Goal: Task Accomplishment & Management: Manage account settings

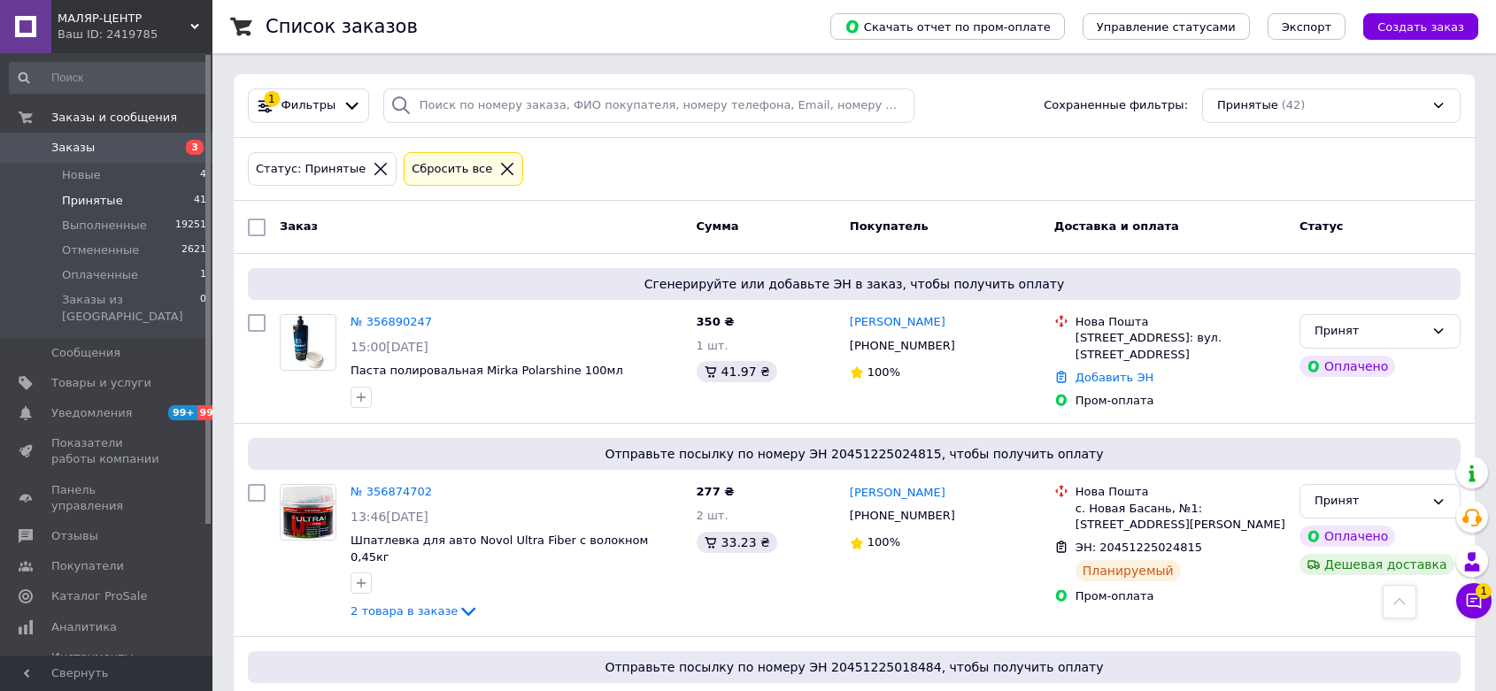
scroll to position [605, 0]
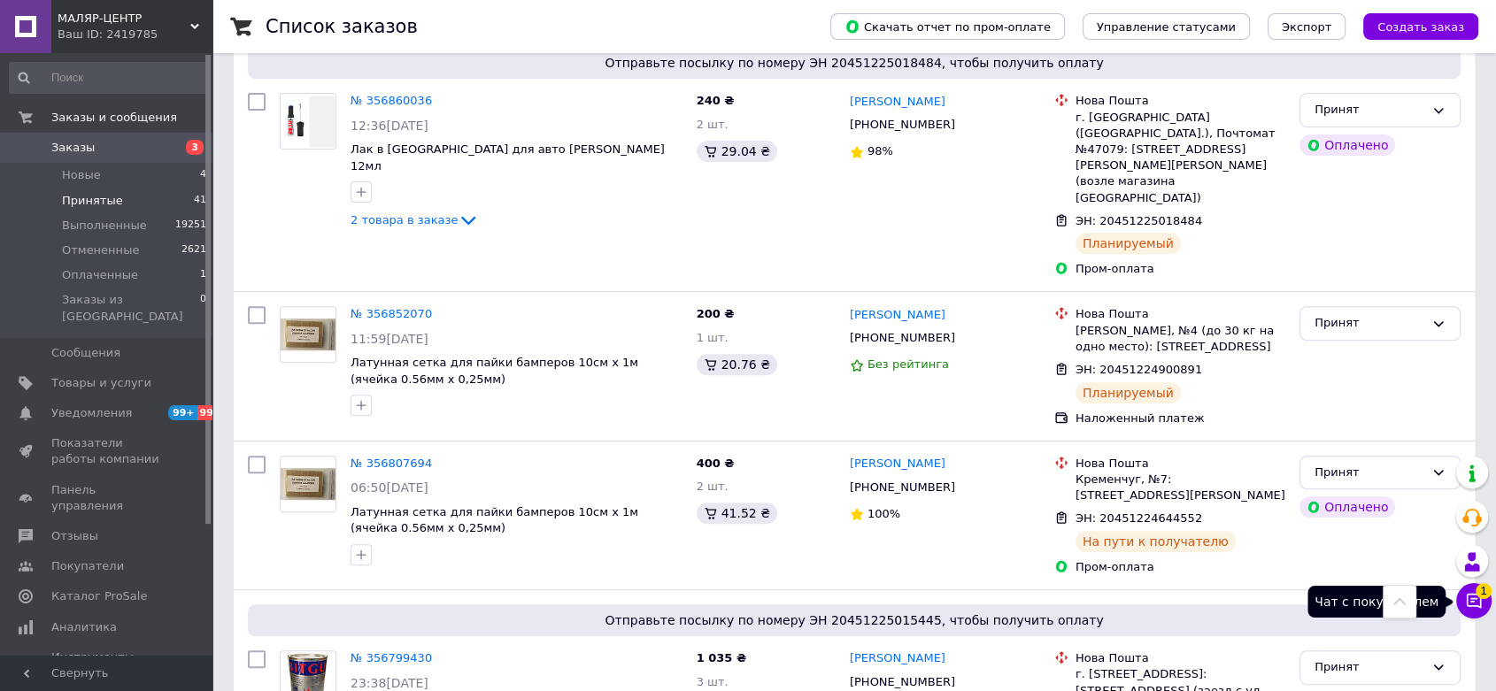
click at [1467, 594] on icon at bounding box center [1474, 601] width 15 height 15
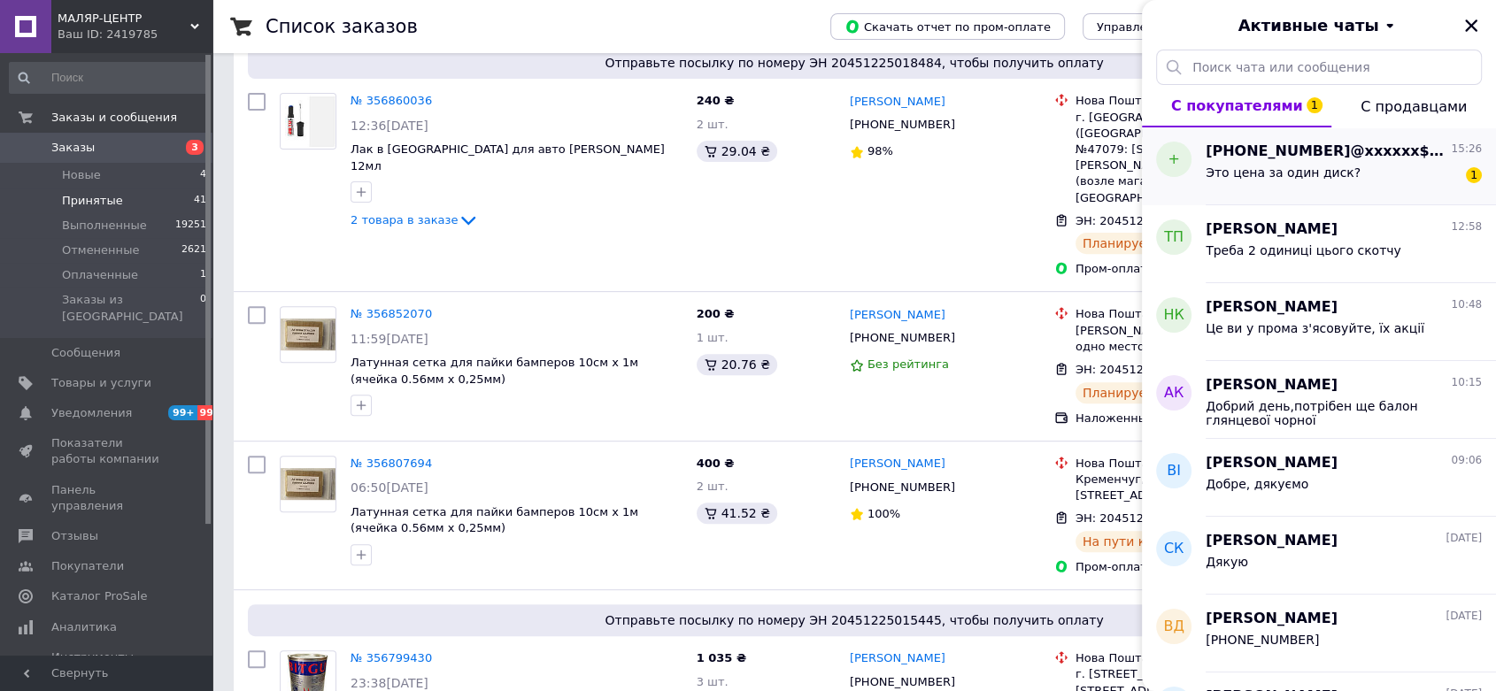
click at [1253, 150] on span "[PHONE_NUMBER]@xxxxxx$.com" at bounding box center [1327, 152] width 242 height 20
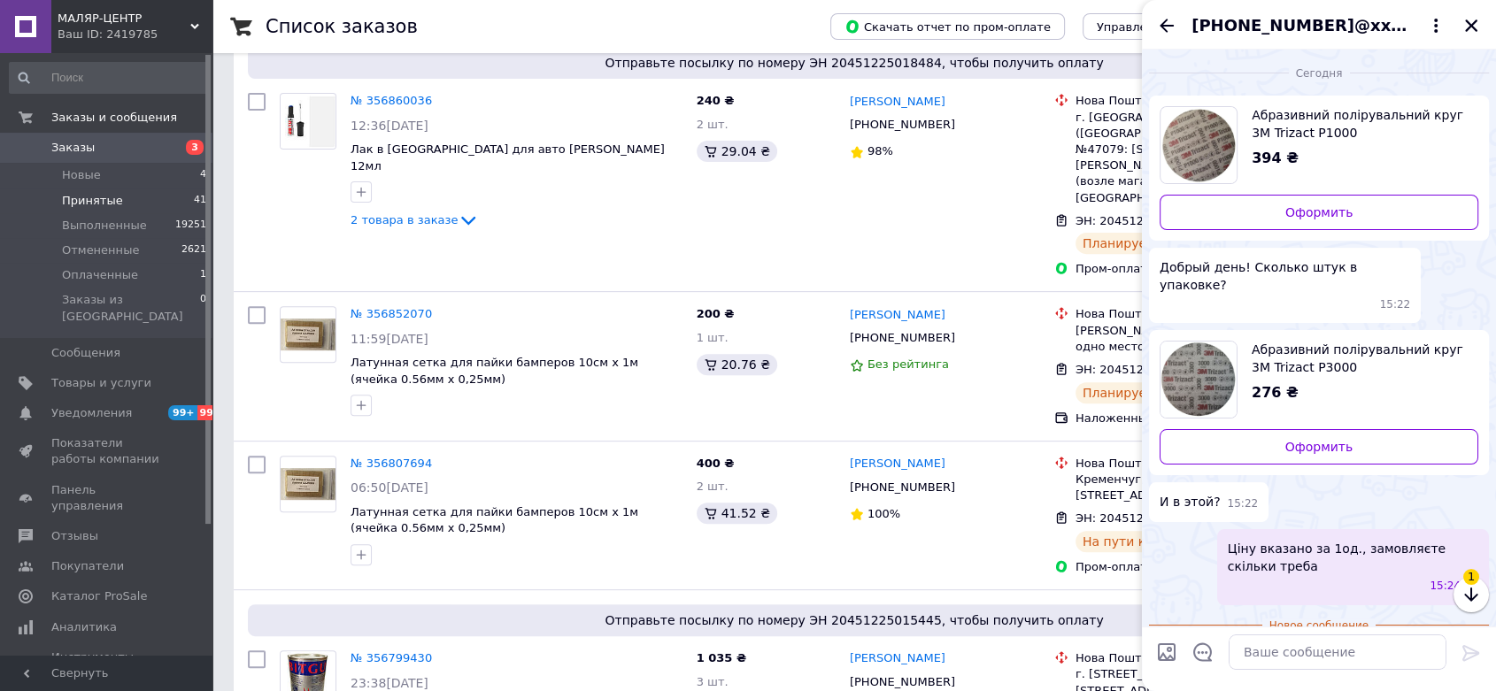
scroll to position [45, 0]
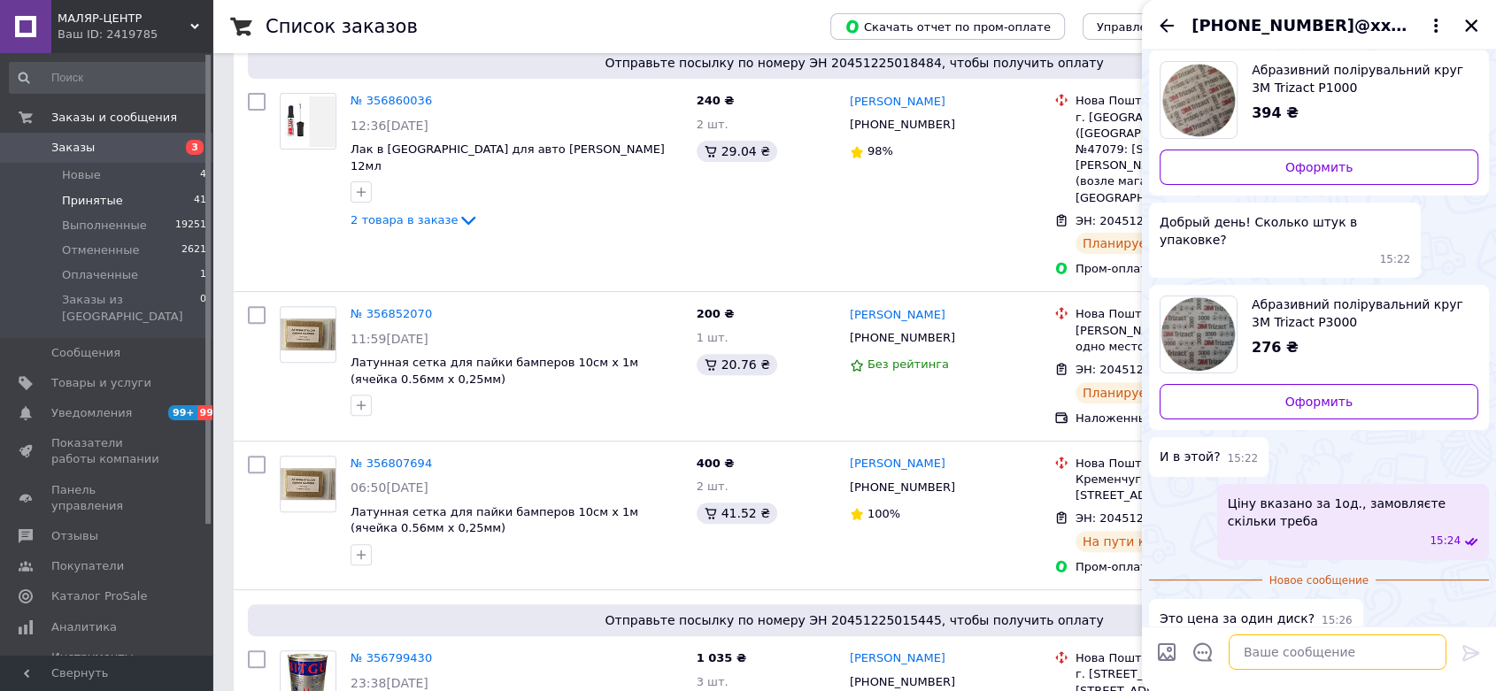
click at [1253, 653] on textarea at bounding box center [1338, 652] width 218 height 35
type textarea "так"
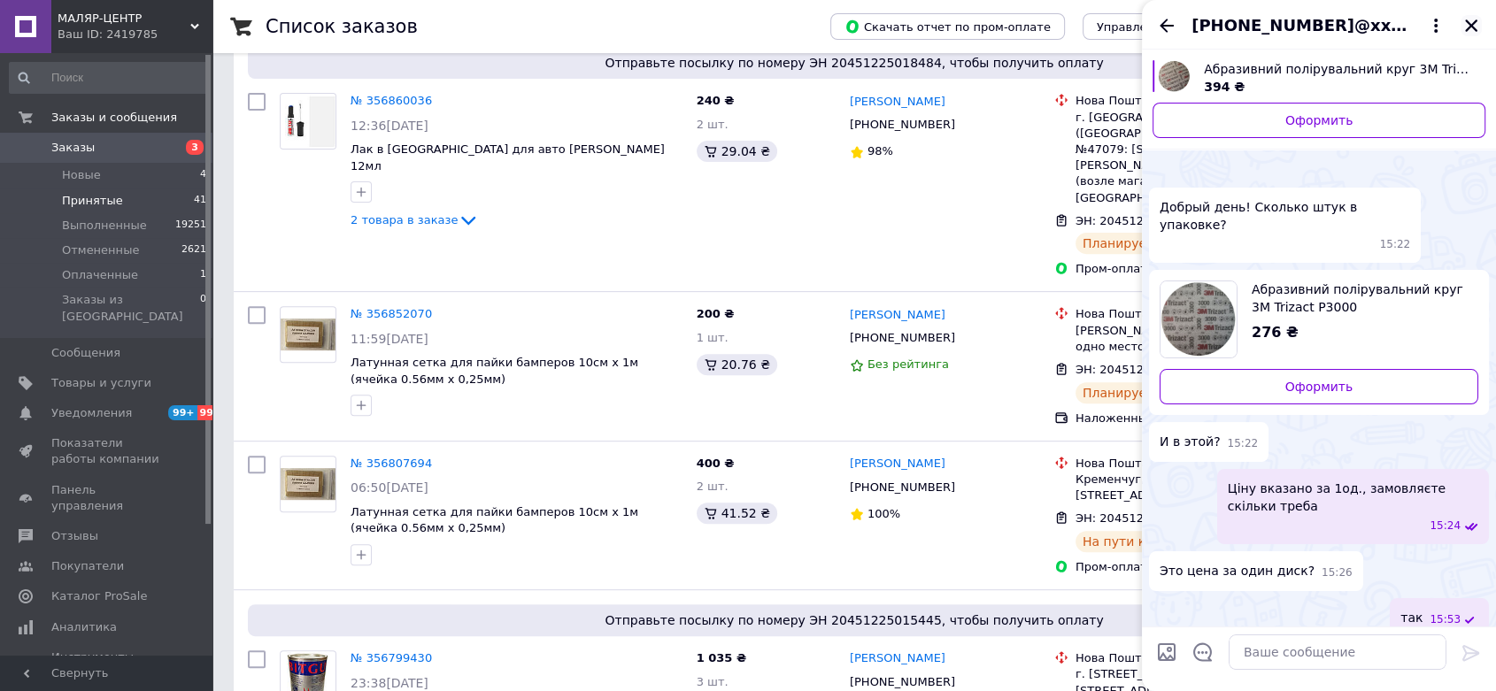
click at [1470, 20] on icon "Закрыть" at bounding box center [1471, 26] width 16 height 16
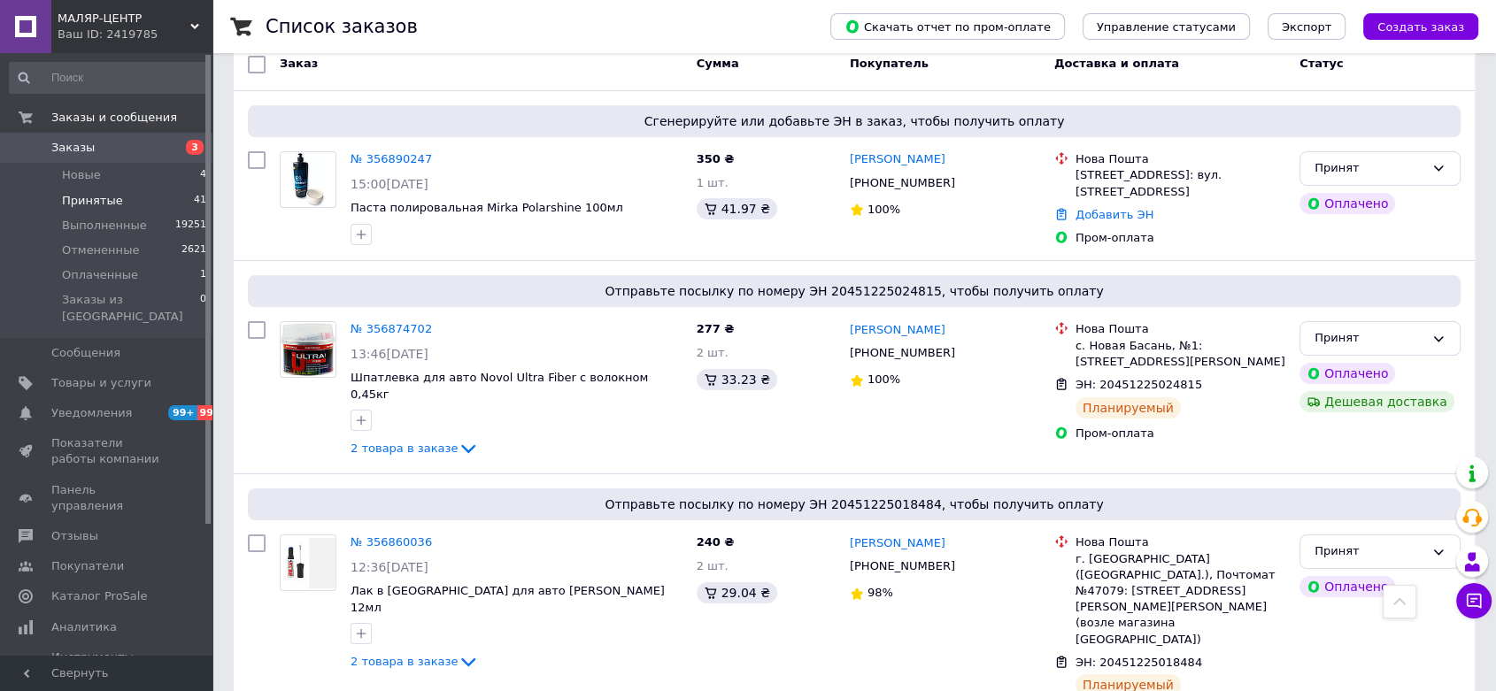
scroll to position [113, 0]
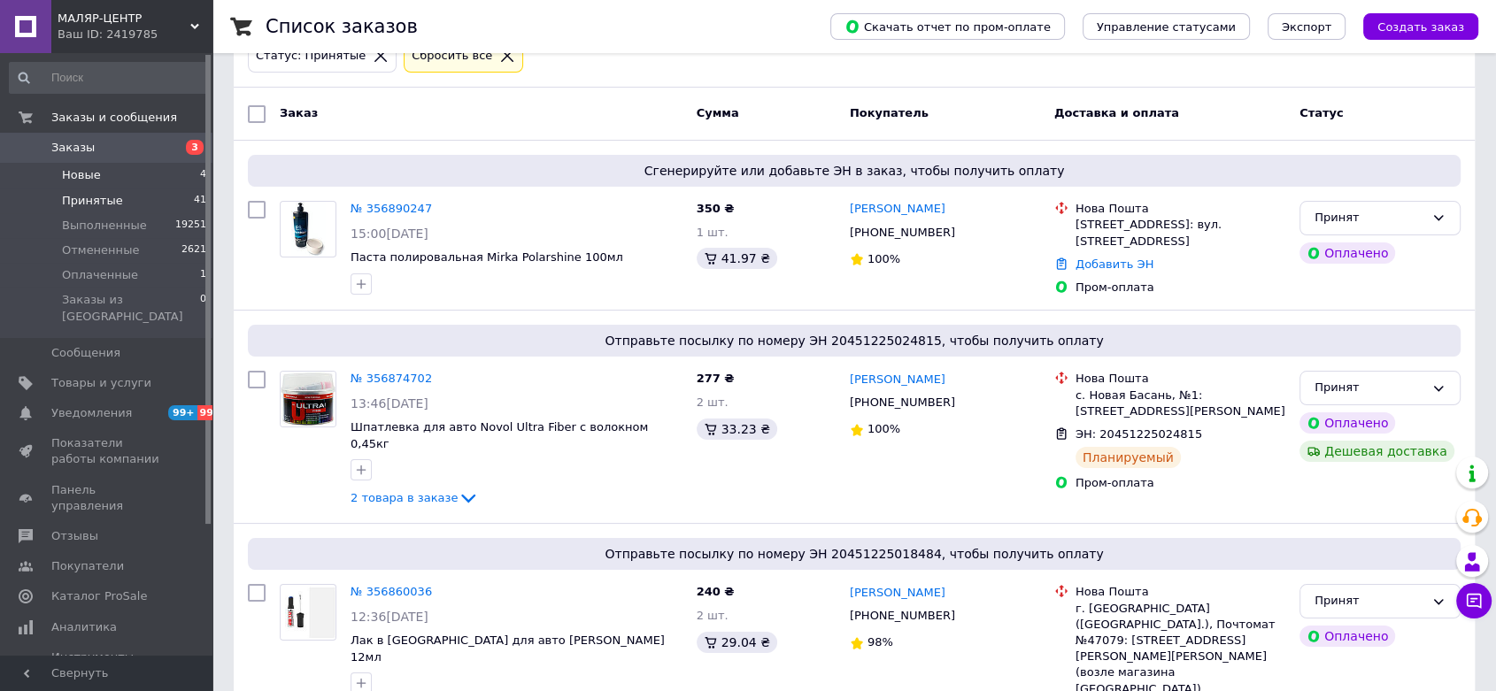
click at [81, 168] on span "Новые" at bounding box center [81, 175] width 39 height 16
